Goal: Submit feedback/report problem

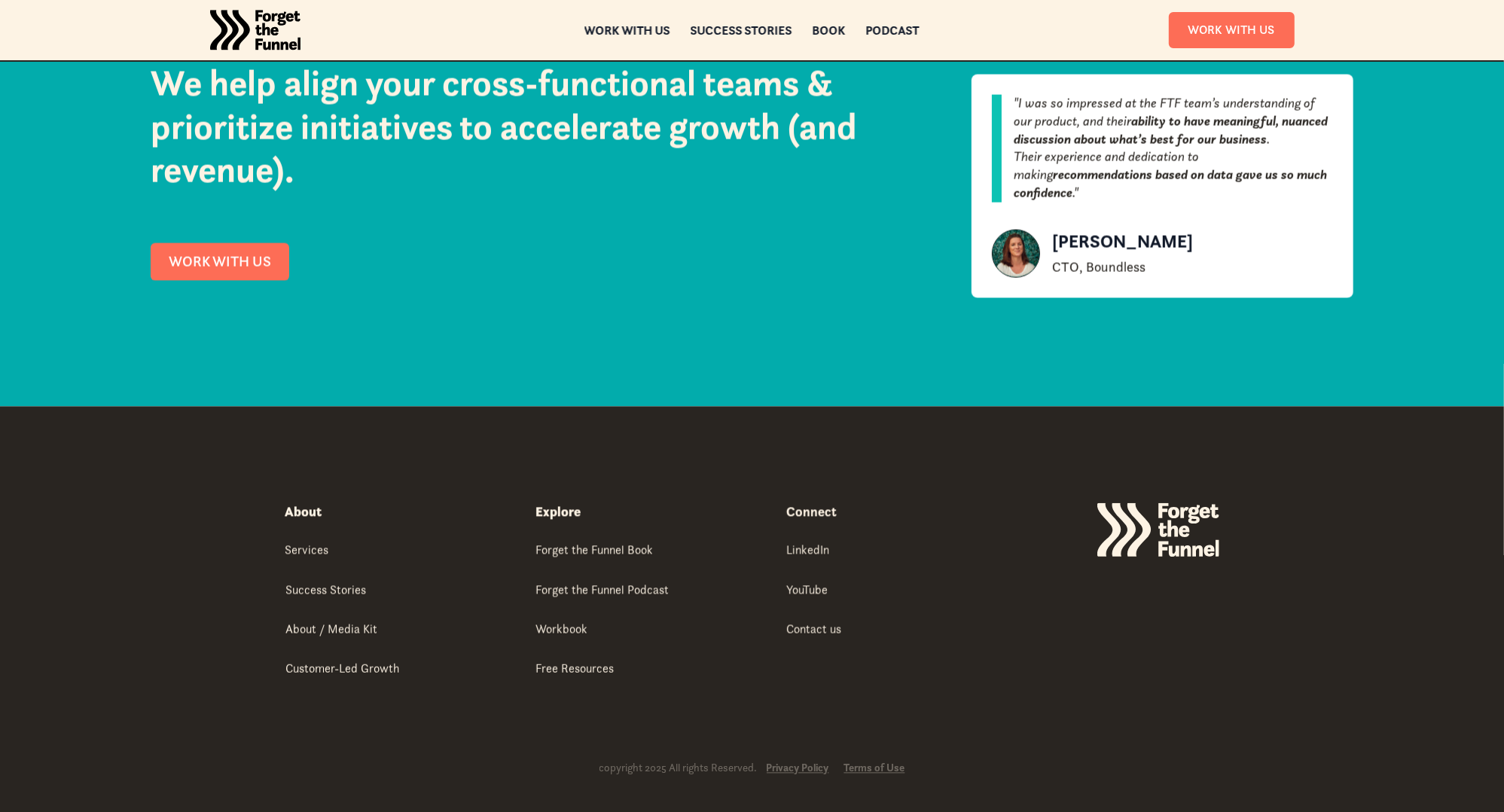
scroll to position [2711, 0]
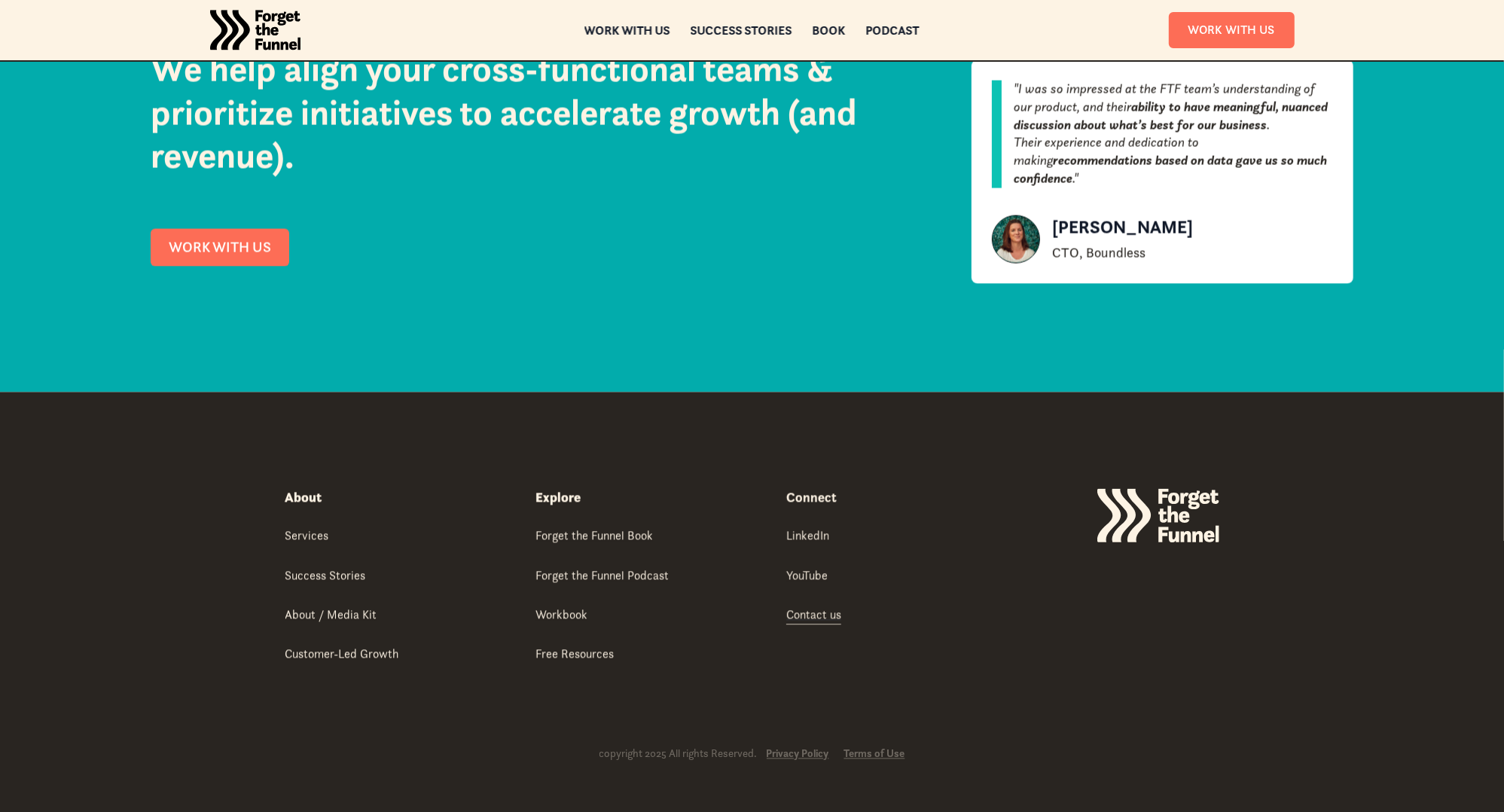
click at [812, 611] on div "Contact us" at bounding box center [813, 614] width 55 height 17
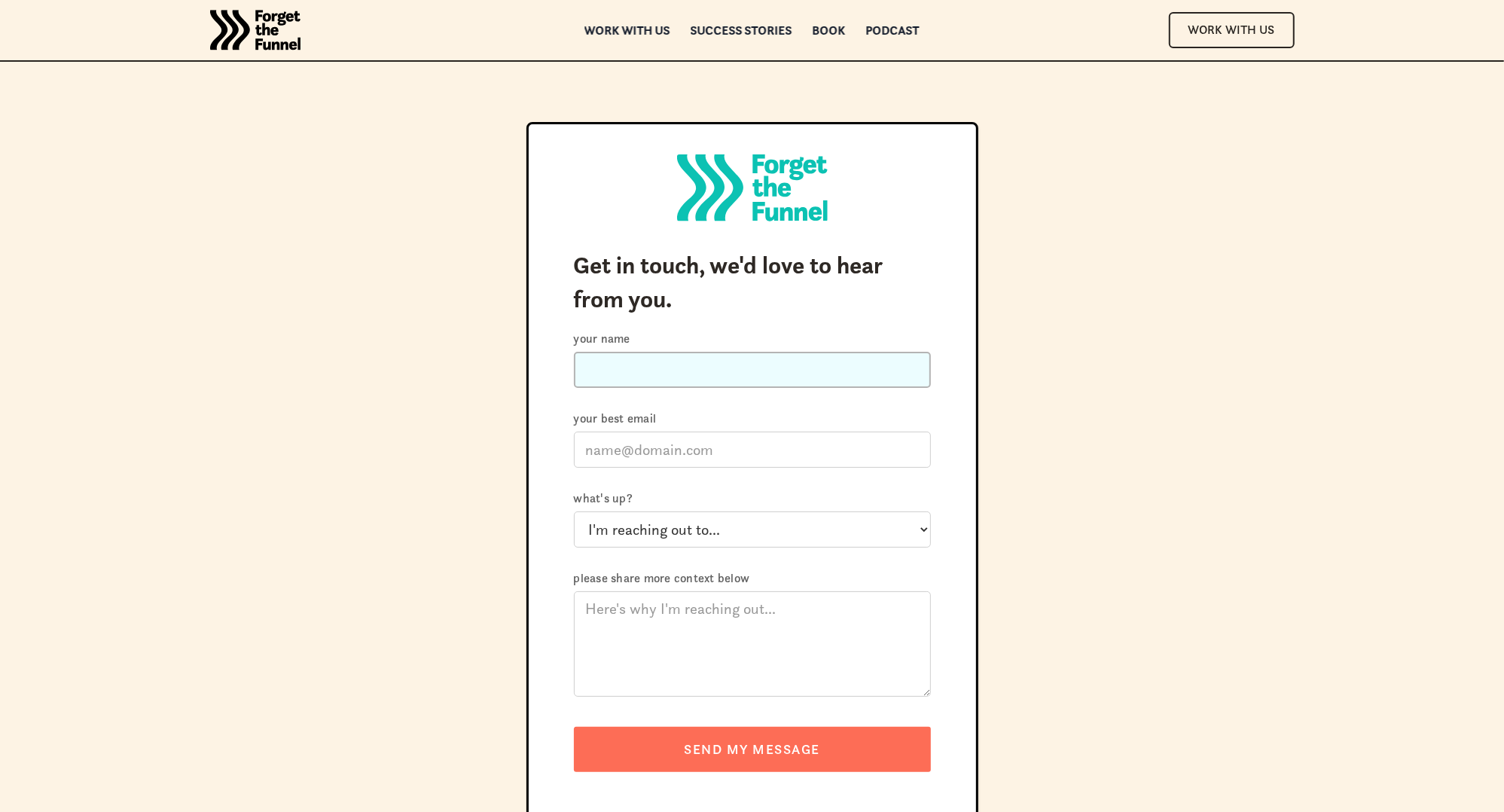
click at [697, 372] on input "Your name" at bounding box center [752, 369] width 357 height 36
type input "Michael Stringer"
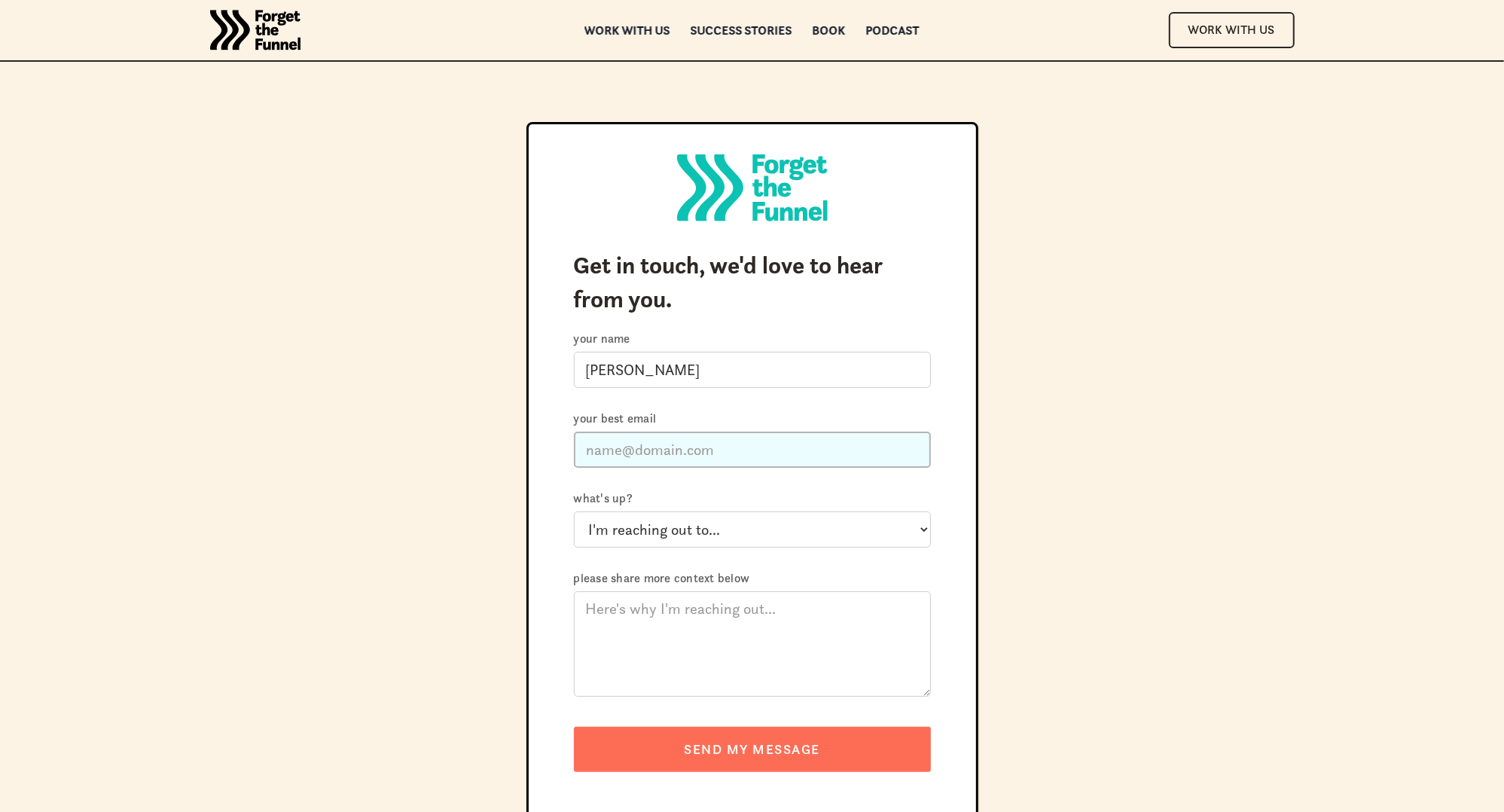
click at [662, 446] on input "Your best email" at bounding box center [752, 448] width 357 height 36
type input "michaelbstringer@outlook.com"
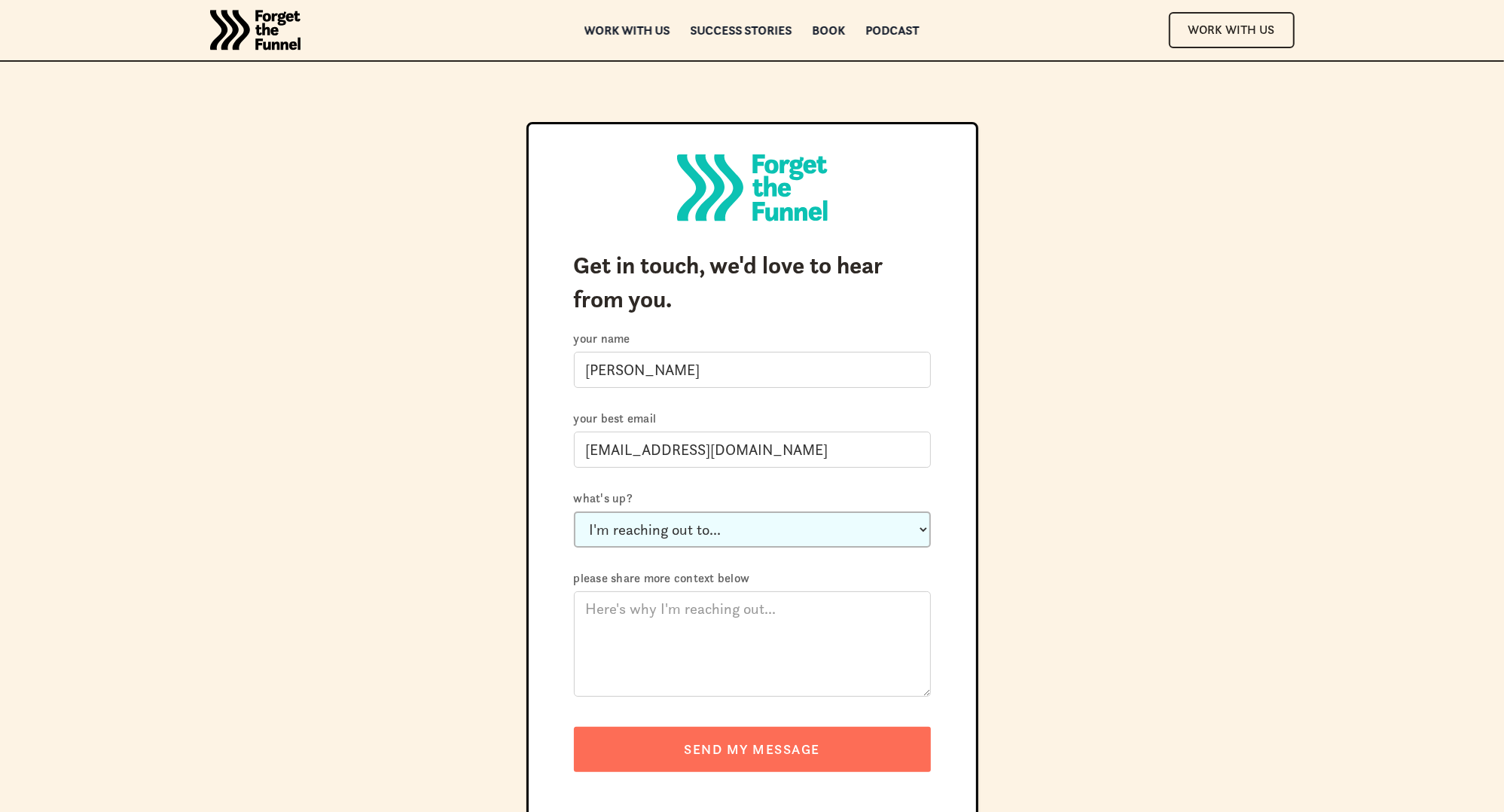
click at [667, 527] on select "I'm reaching out to... Just say hi Ask a question about working with you Invite…" at bounding box center [752, 529] width 357 height 36
select select "Let you know something's broken"
click at [574, 512] on select "I'm reaching out to... Just say hi Ask a question about working with you Invite…" at bounding box center [752, 529] width 357 height 36
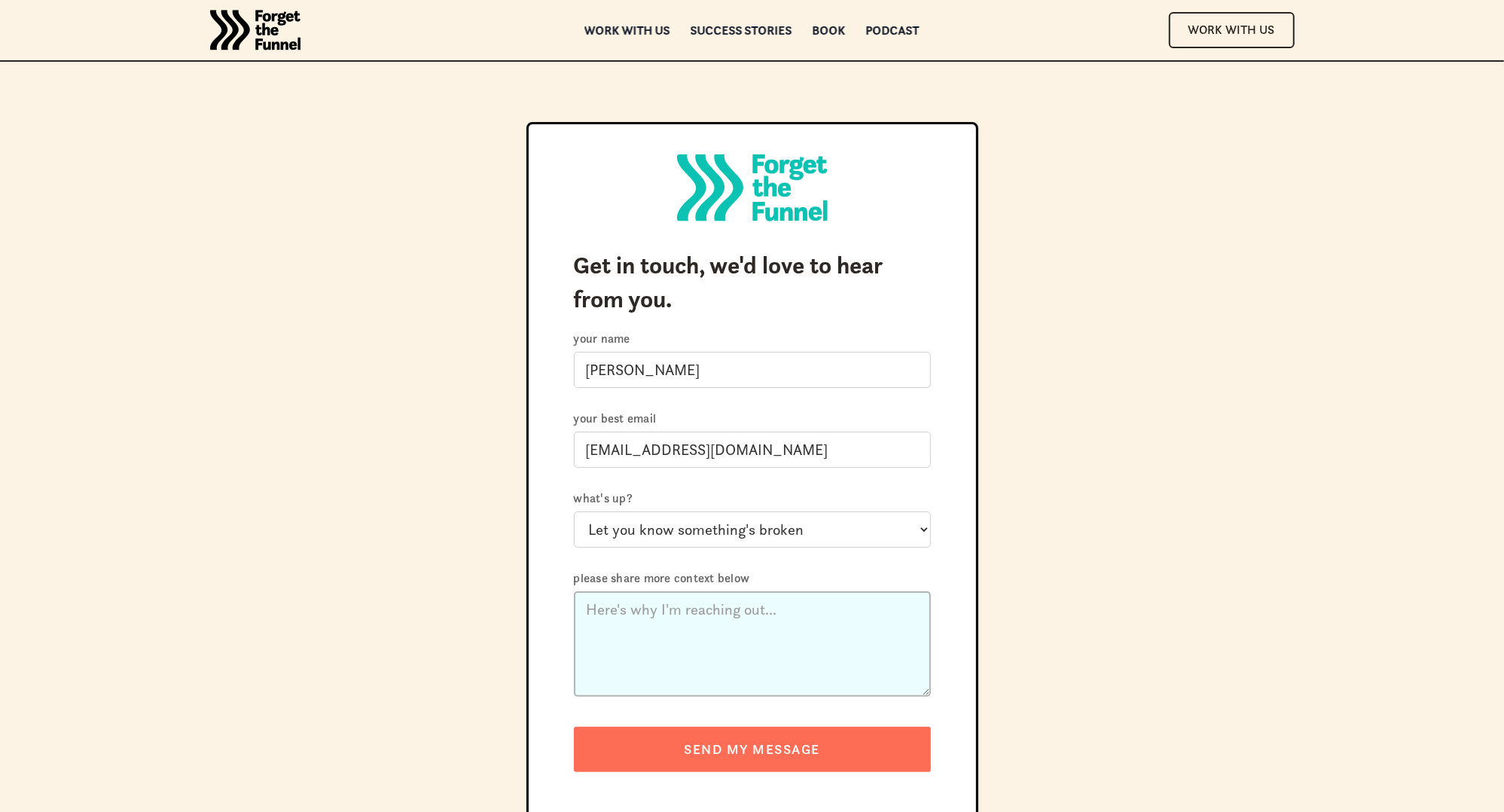
click at [653, 604] on textarea "Please share more context below" at bounding box center [752, 644] width 357 height 105
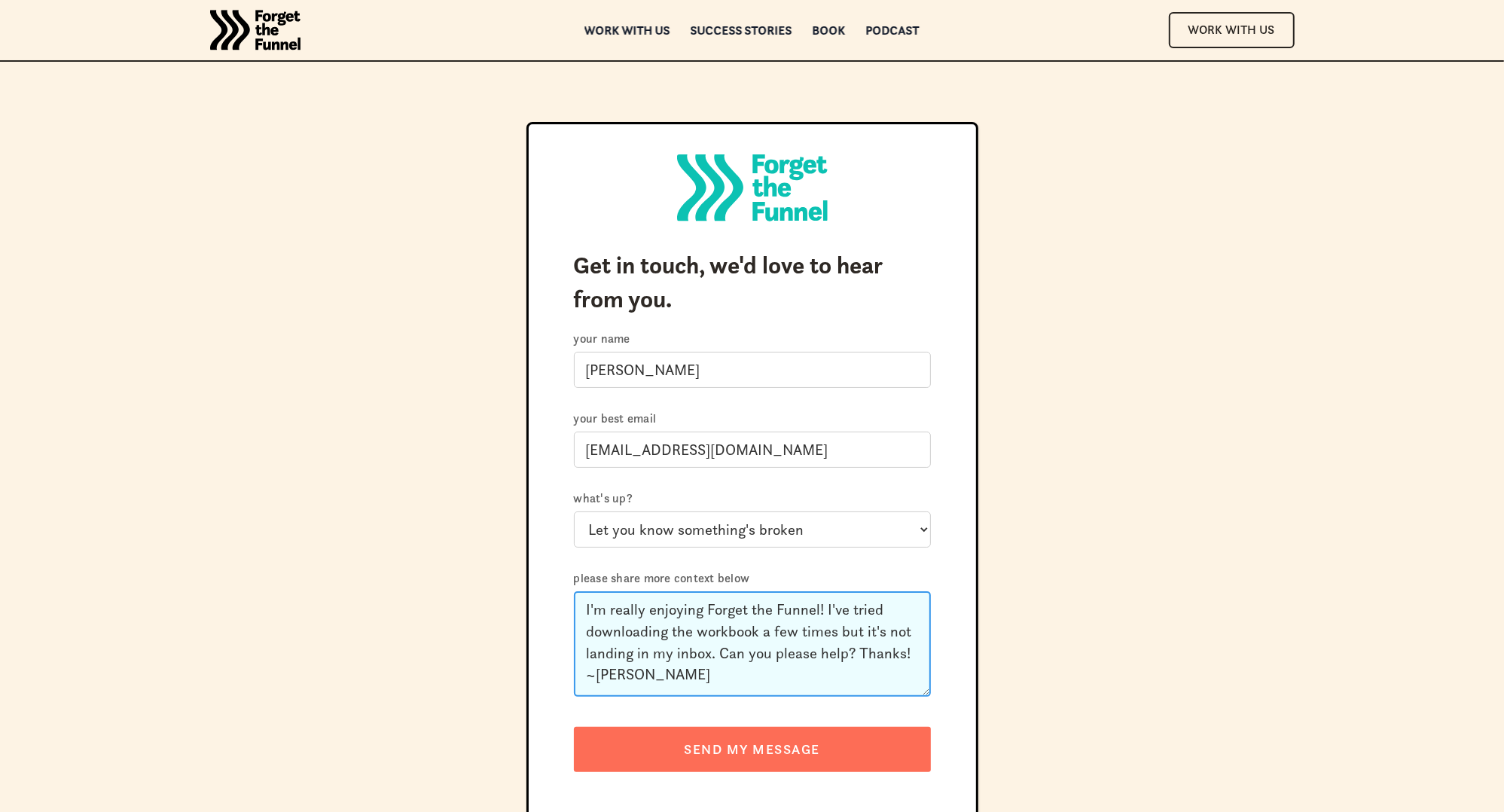
type textarea "I'm really enjoying Forget the Funnel! I've tried downloading the workbook a fe…"
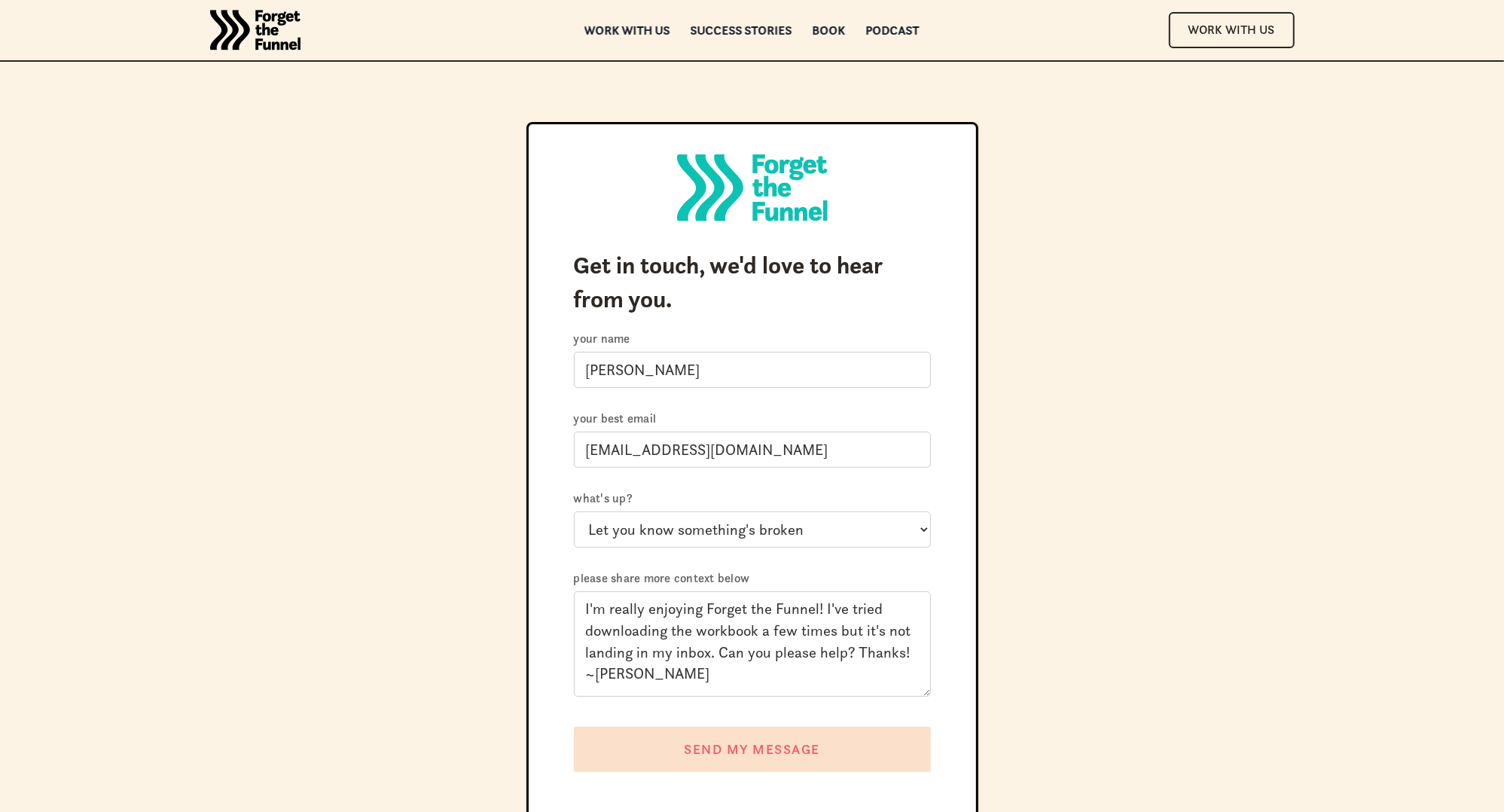
click at [727, 752] on input "SEND MY MESSAGE" at bounding box center [752, 749] width 357 height 46
type input "Please wait..."
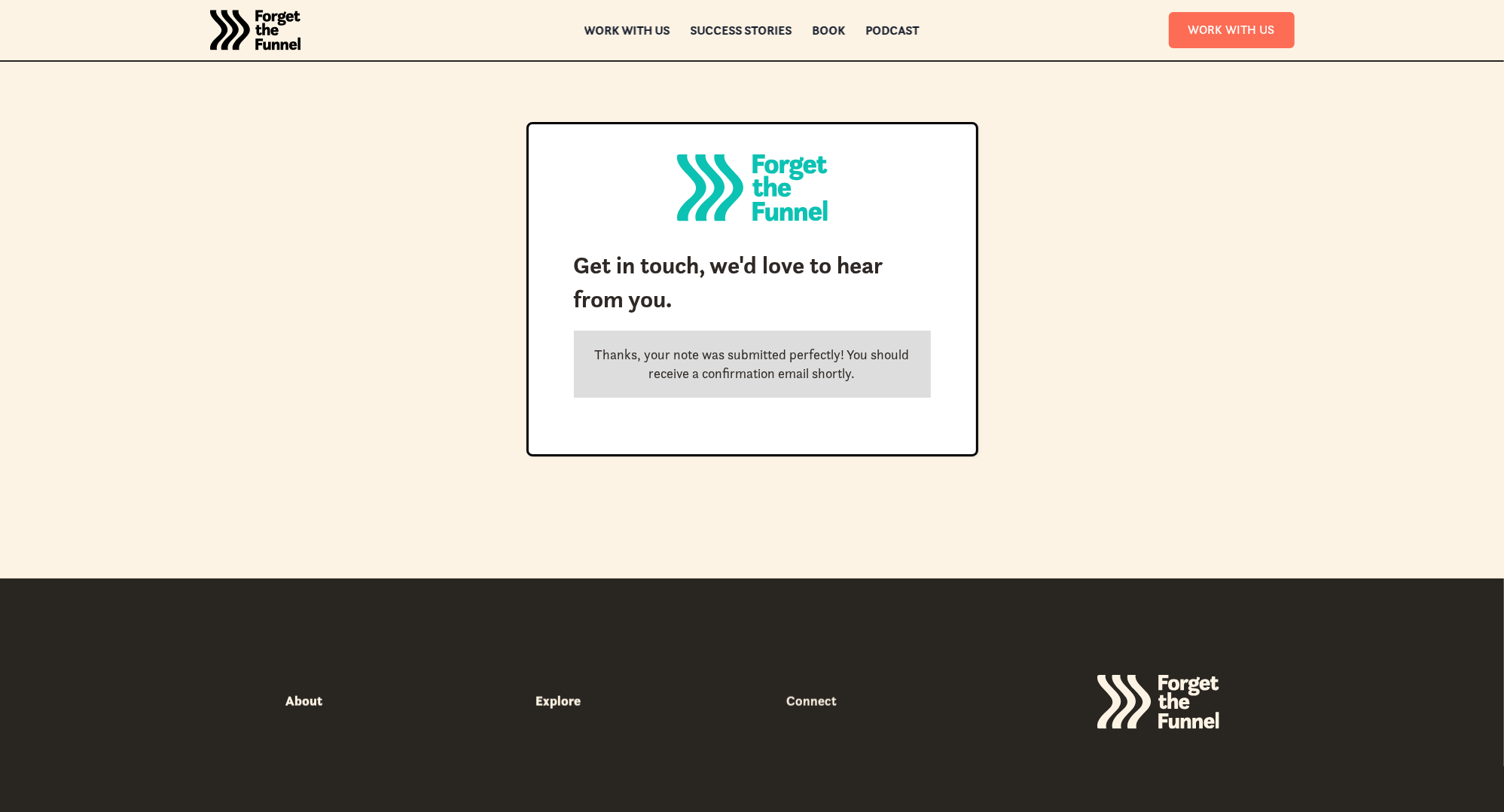
scroll to position [26, 0]
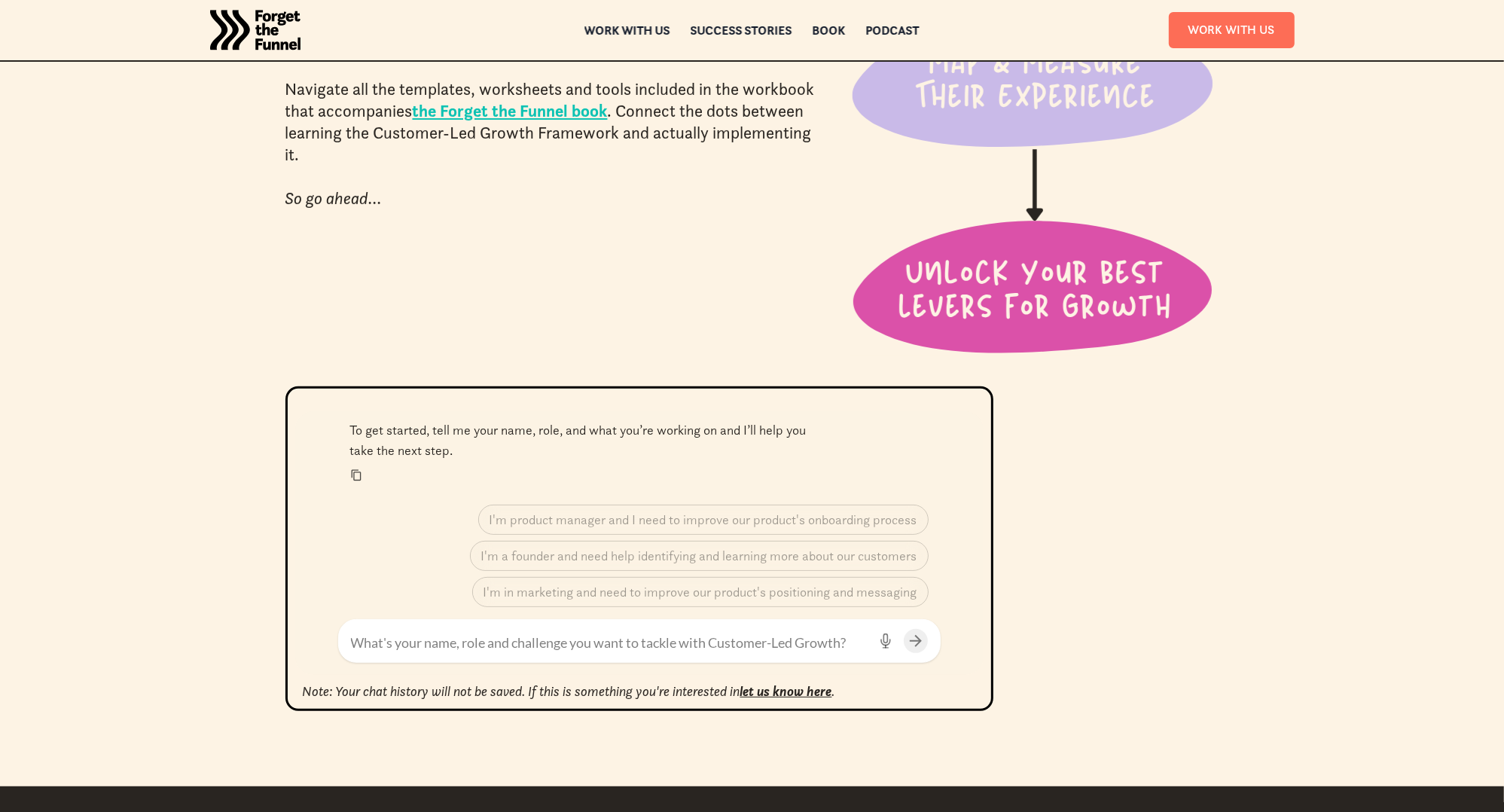
scroll to position [352, 0]
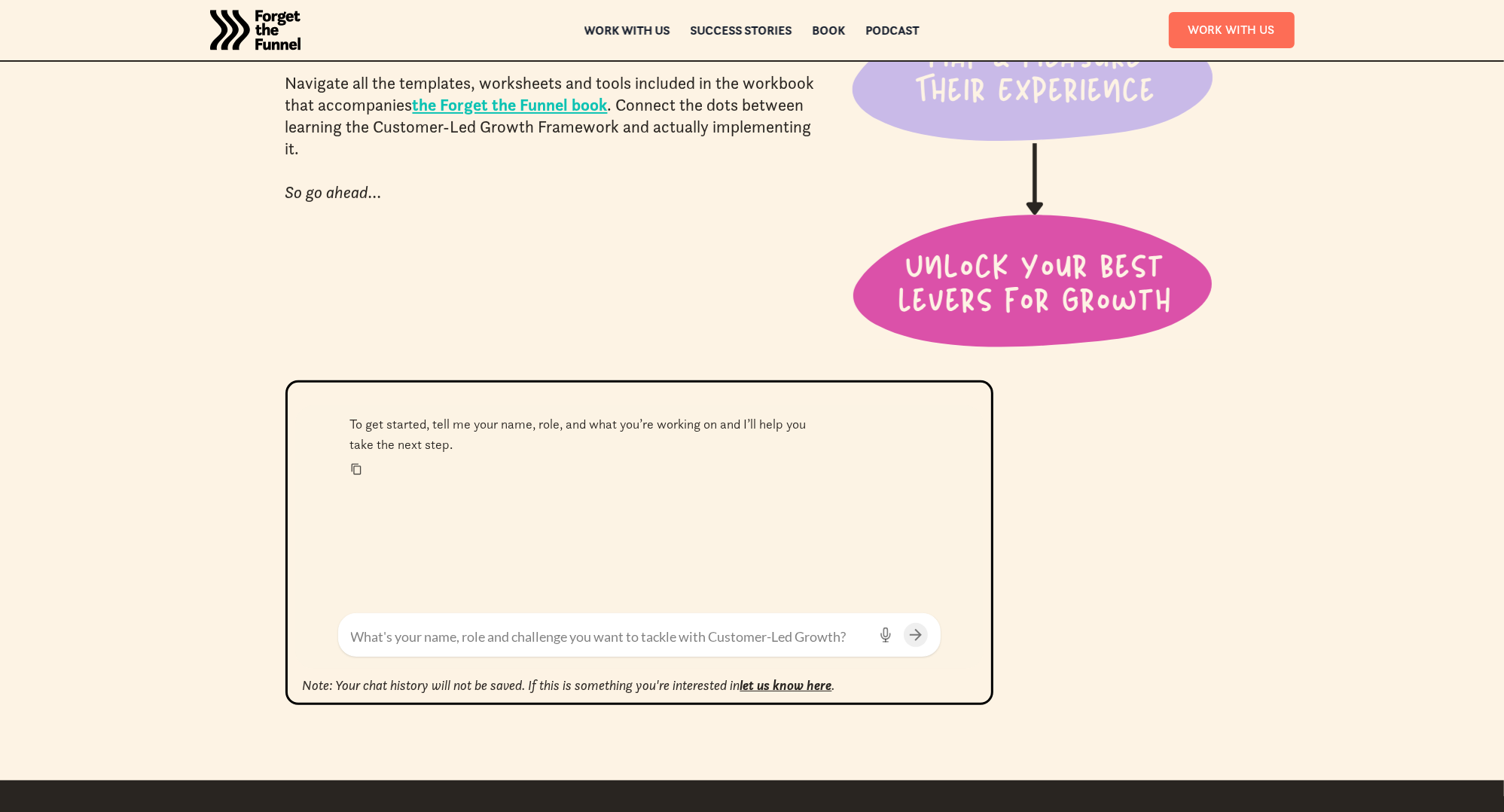
click at [424, 635] on textarea at bounding box center [610, 636] width 517 height 20
click at [495, 523] on div "To get started, tell me your name, role, and what you’re working on and I’ll he…" at bounding box center [640, 502] width 578 height 195
click at [436, 639] on textarea at bounding box center [610, 636] width 517 height 20
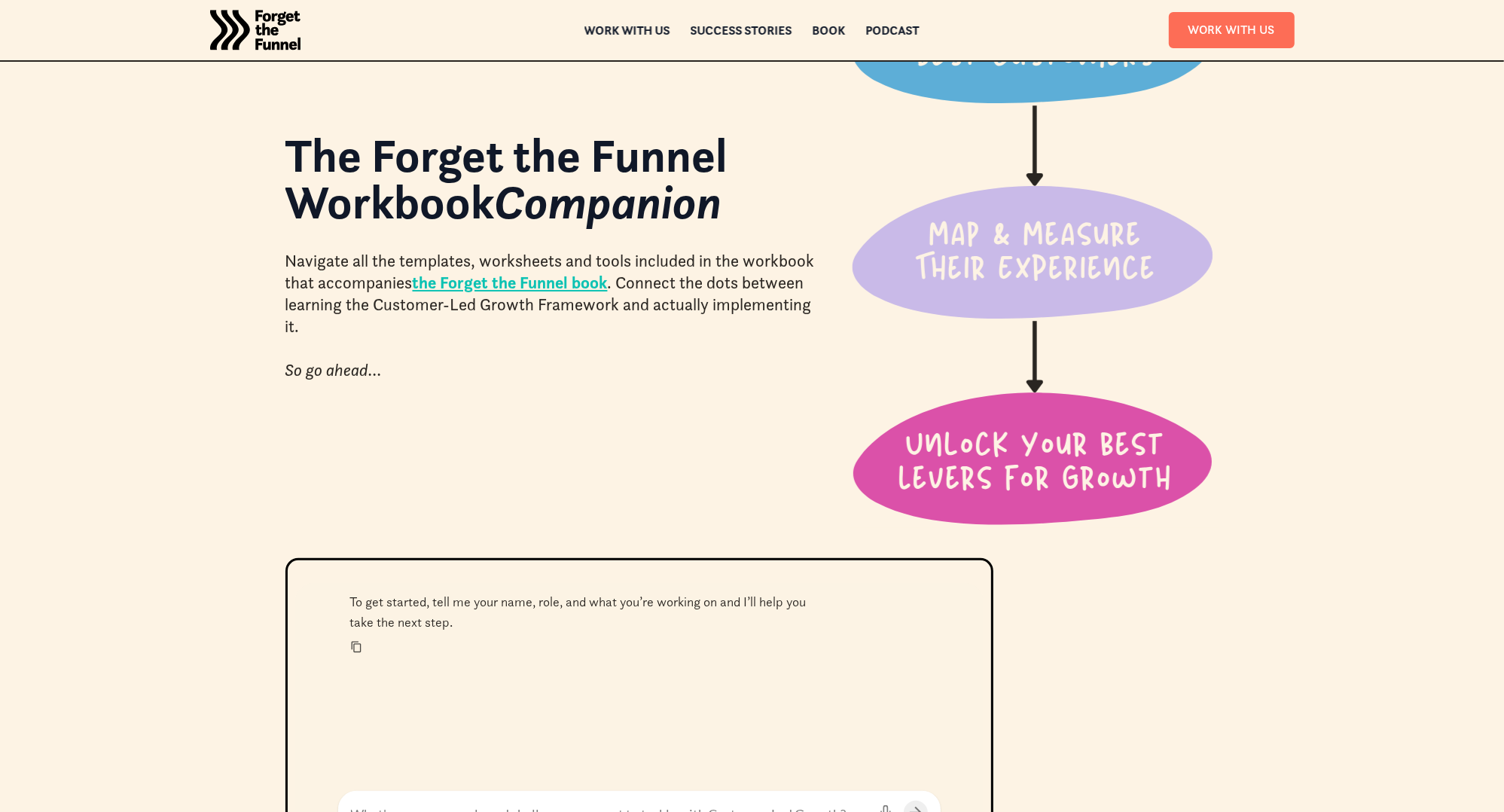
scroll to position [173, 0]
